Goal: Task Accomplishment & Management: Manage account settings

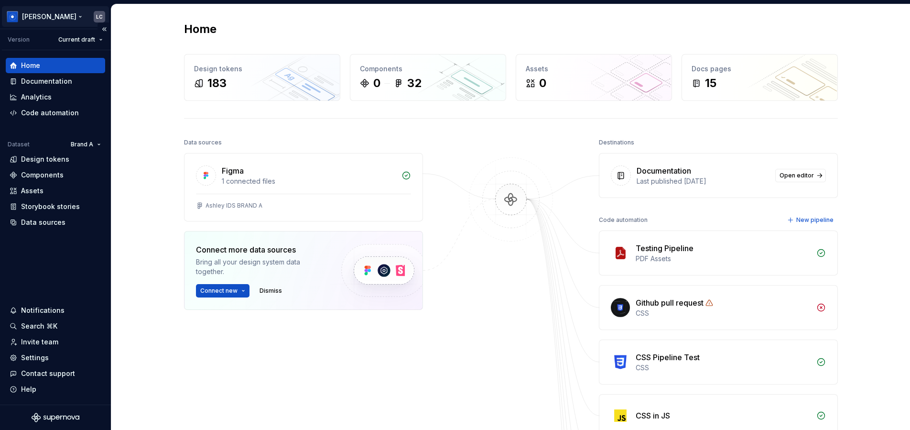
click at [44, 23] on html "[PERSON_NAME] LC Version Current draft Home Documentation Analytics Code automa…" at bounding box center [455, 215] width 910 height 430
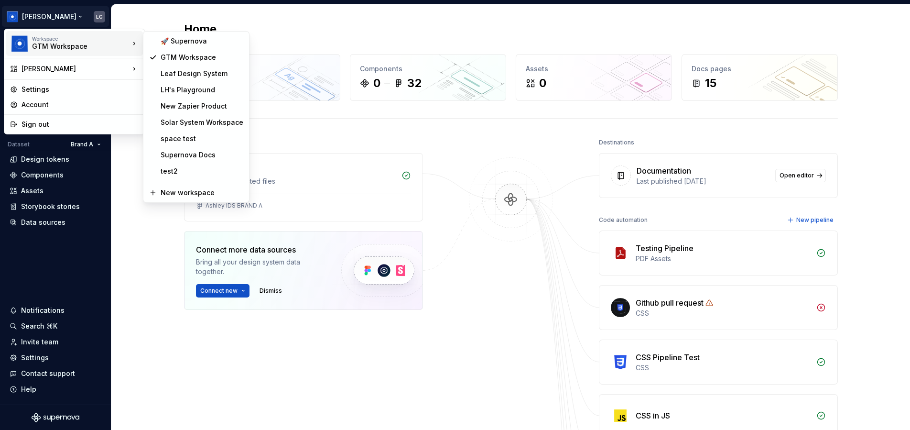
click at [51, 47] on div "GTM Workspace" at bounding box center [72, 47] width 81 height 10
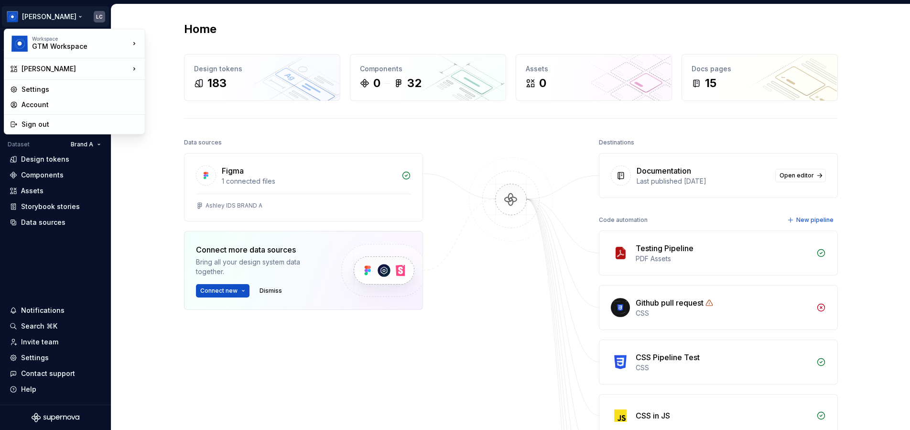
click at [117, 230] on html "[PERSON_NAME] LC Version Current draft Home Documentation Analytics Code automa…" at bounding box center [455, 215] width 910 height 430
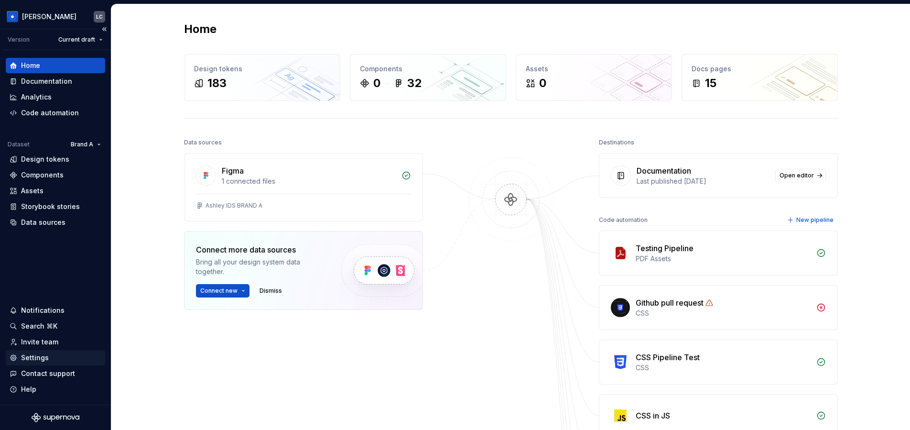
click at [31, 358] on div "Settings" at bounding box center [35, 358] width 28 height 10
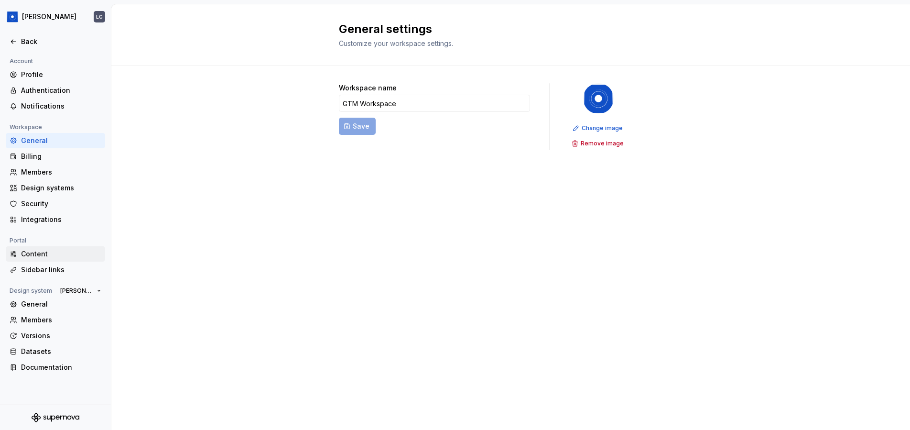
click at [57, 247] on div "Content" at bounding box center [55, 253] width 99 height 15
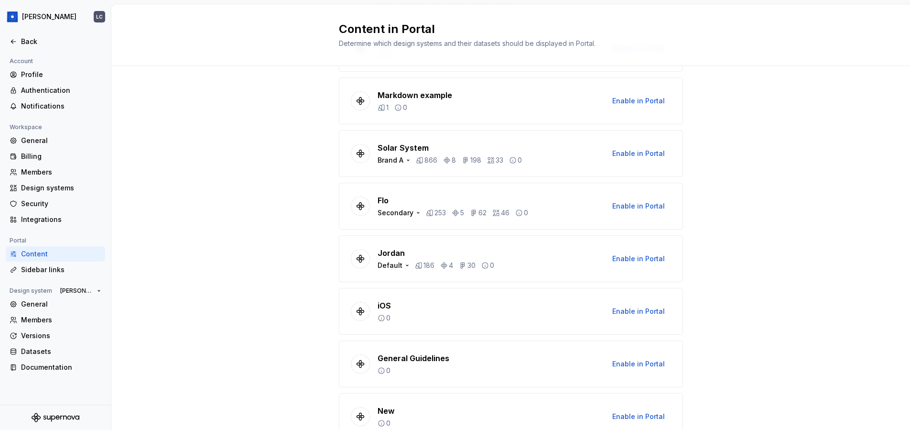
scroll to position [758, 0]
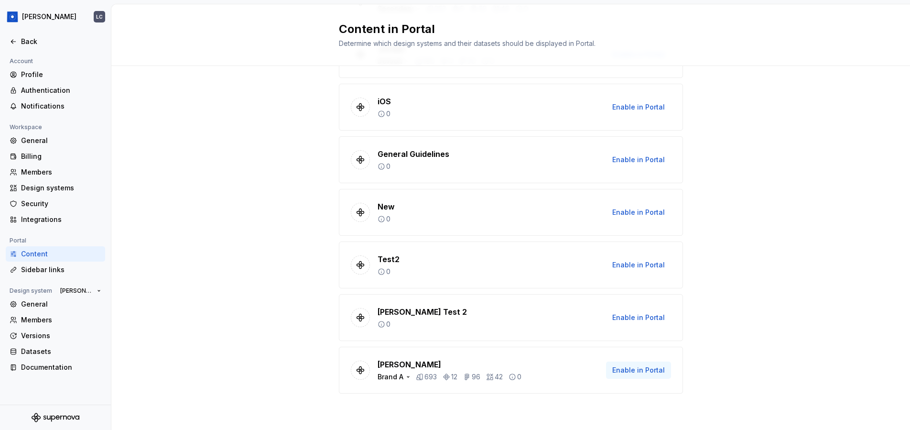
click at [640, 369] on span "Enable in Portal" at bounding box center [638, 370] width 53 height 10
click at [406, 374] on icon "button" at bounding box center [408, 377] width 8 height 8
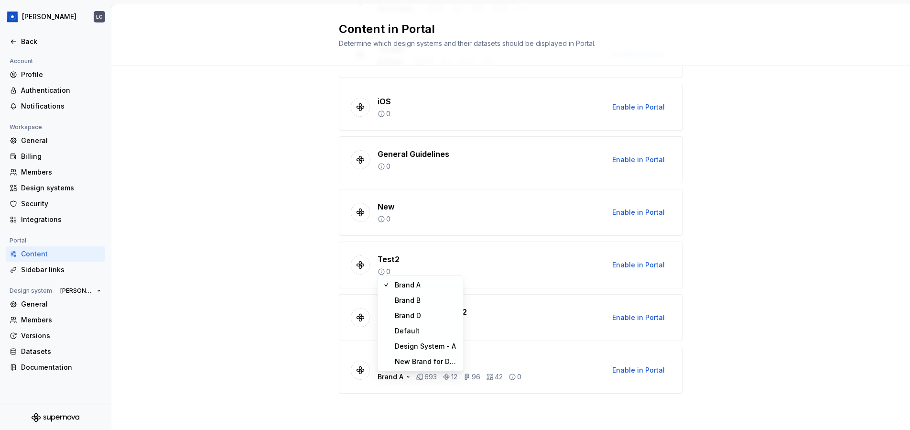
scroll to position [727, 0]
